Goal: Information Seeking & Learning: Learn about a topic

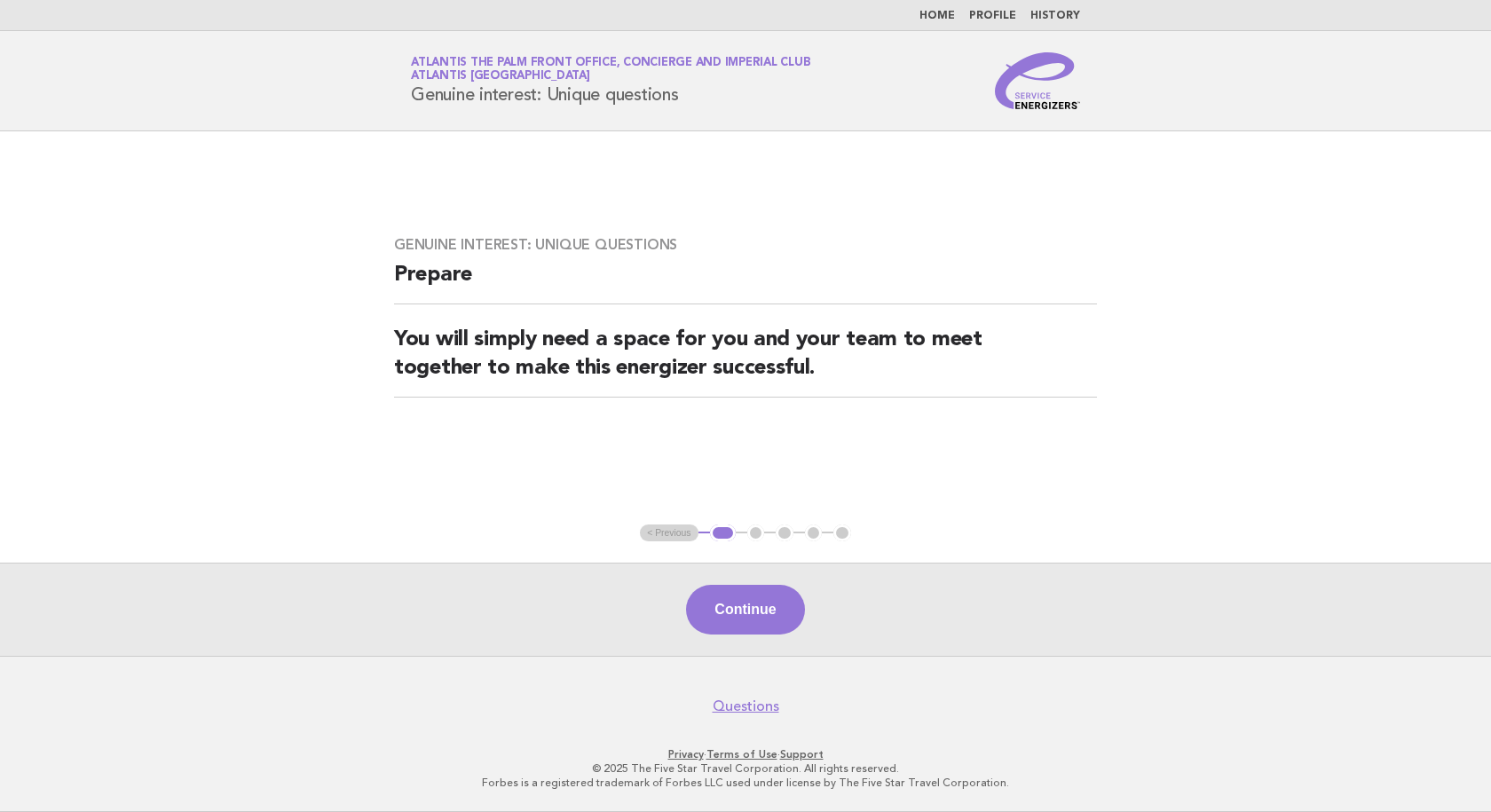
click at [941, 13] on link "Home" at bounding box center [936, 16] width 36 height 11
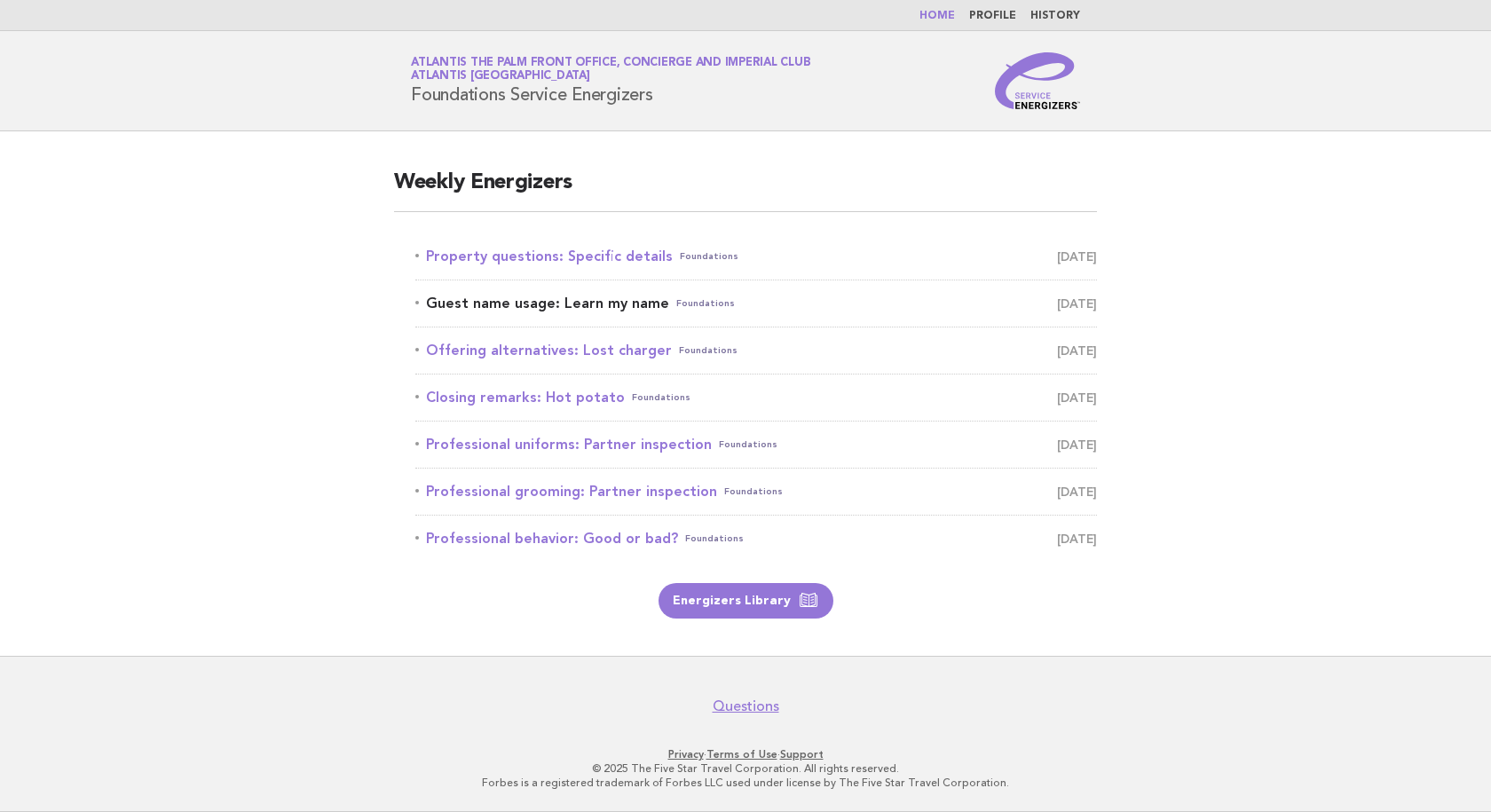
click at [554, 298] on link "Guest name usage: Learn my name Foundations September 28" at bounding box center [756, 303] width 682 height 25
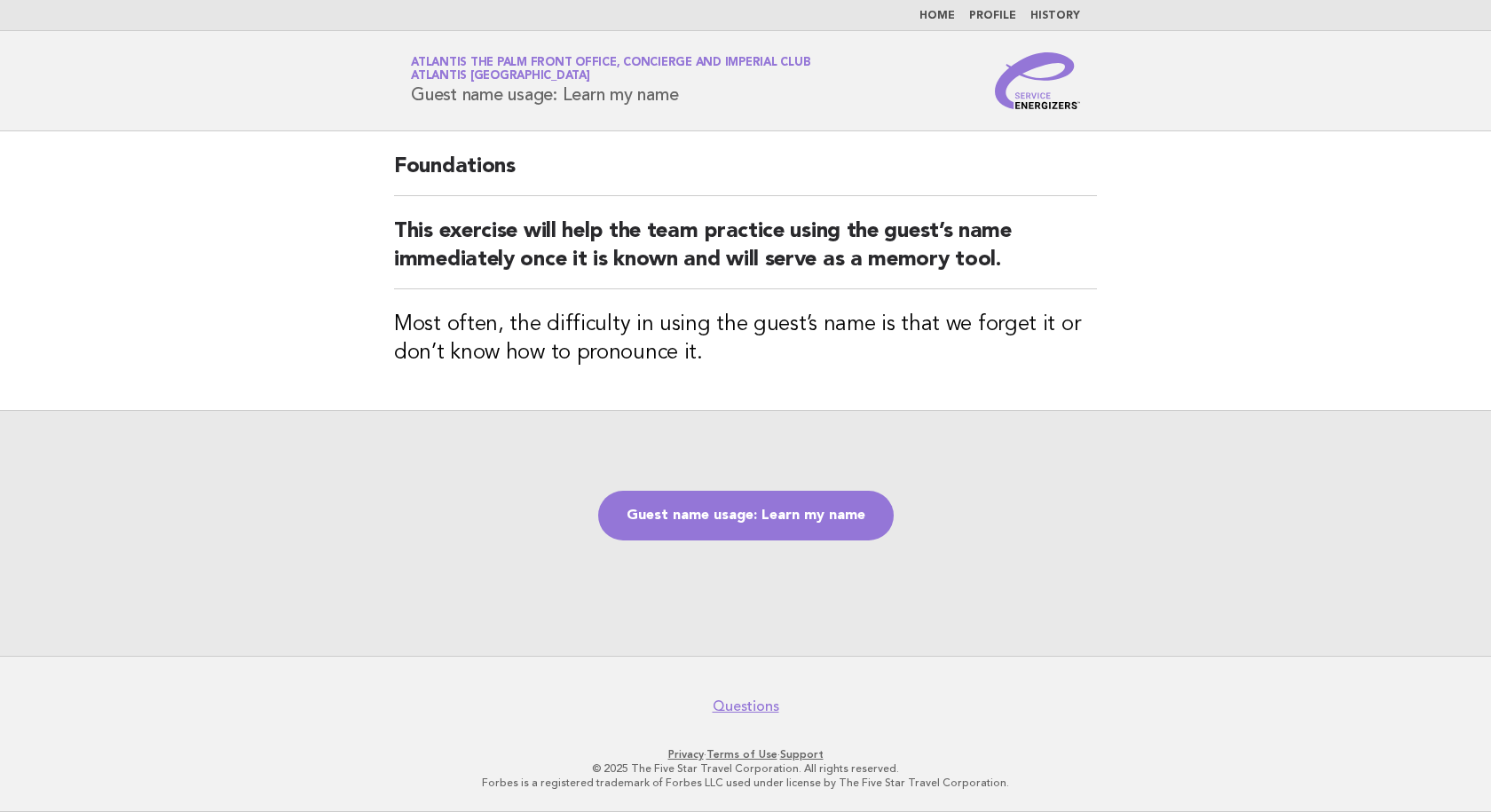
drag, startPoint x: 703, startPoint y: 103, endPoint x: 295, endPoint y: 95, distance: 408.1
click at [295, 95] on header "Service Energizers Atlantis The Palm Front Office, Concierge and Imperial Club …" at bounding box center [746, 81] width 1491 height 100
copy h1 "Guest name usage: Learn my name"
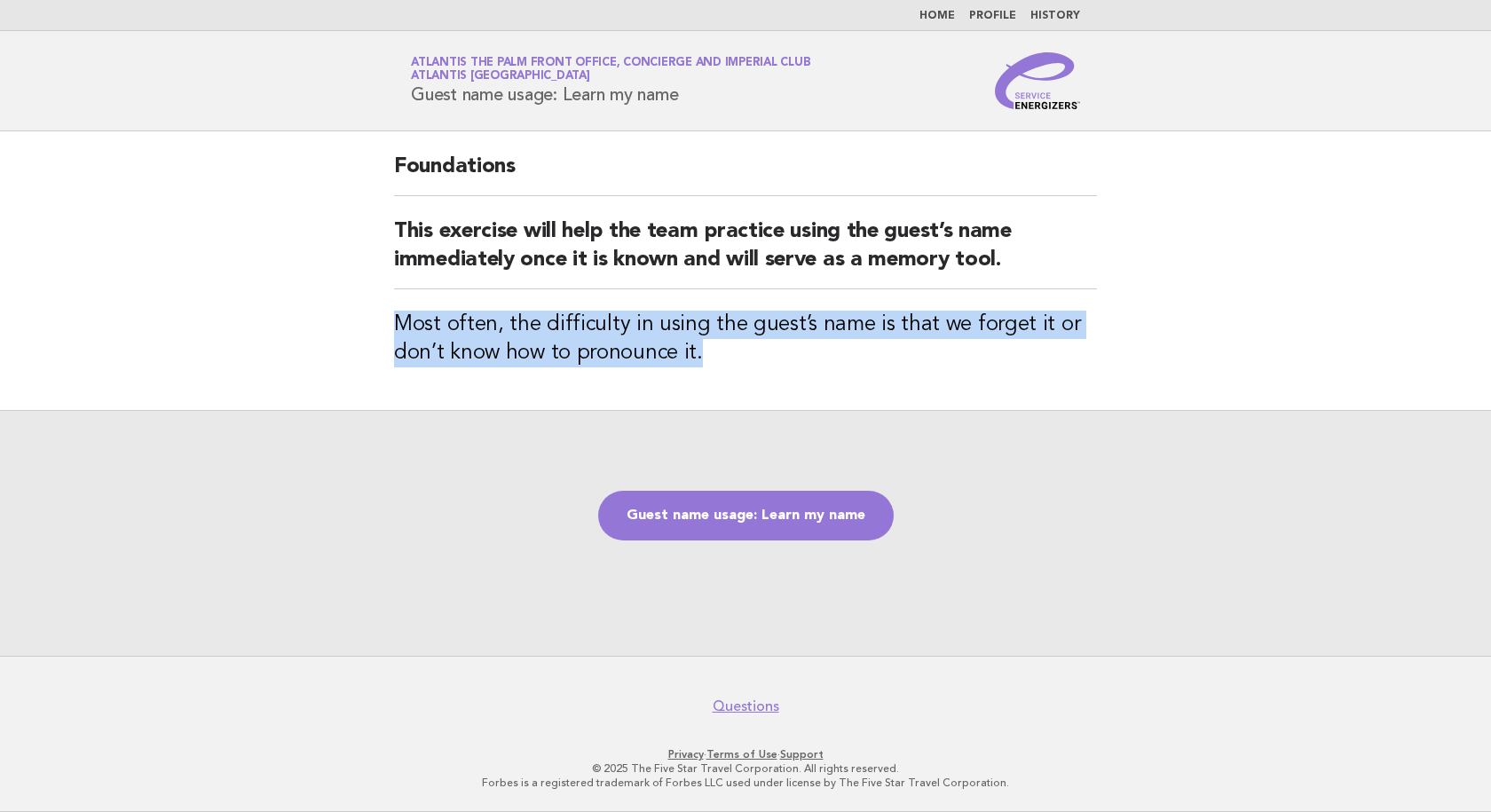
drag, startPoint x: 690, startPoint y: 357, endPoint x: 354, endPoint y: 334, distance: 336.8
click at [354, 334] on main "Foundations This exercise will help the team practice using the guest’s name im…" at bounding box center [746, 394] width 1491 height 524
copy h3 "Most often, the difficulty in using the guest’s name is that we forget it or do…"
